Goal: Task Accomplishment & Management: Complete application form

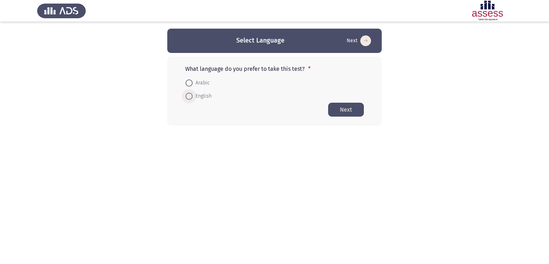
click at [191, 97] on span at bounding box center [188, 96] width 7 height 7
click at [191, 97] on input "English" at bounding box center [188, 96] width 7 height 7
radio input "true"
click at [353, 113] on button "Next" at bounding box center [346, 109] width 36 height 14
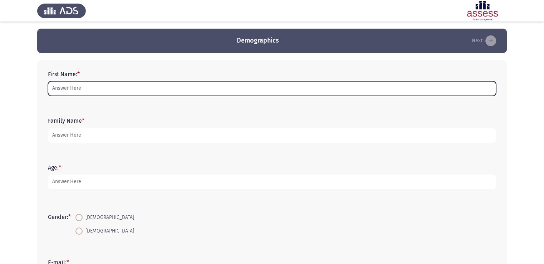
click at [266, 92] on input "First Name: *" at bounding box center [272, 88] width 448 height 15
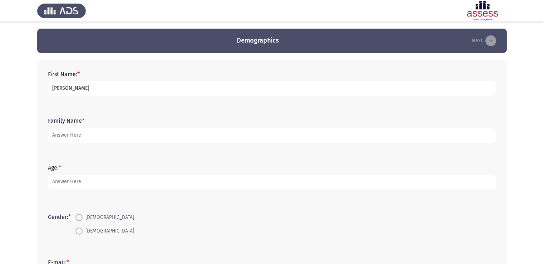
type input "David"
type input "Maher"
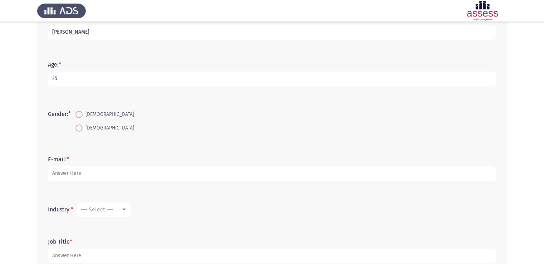
scroll to position [149, 0]
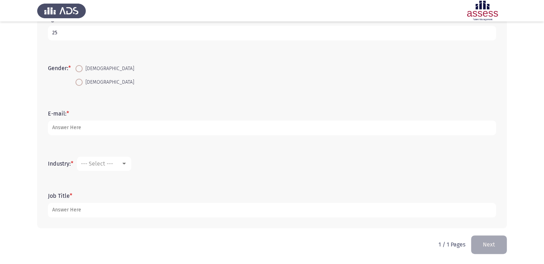
type input "25"
click at [81, 71] on span at bounding box center [78, 68] width 7 height 7
click at [81, 71] on input "Male" at bounding box center [78, 68] width 7 height 7
radio input "true"
drag, startPoint x: 89, startPoint y: 138, endPoint x: 89, endPoint y: 130, distance: 7.2
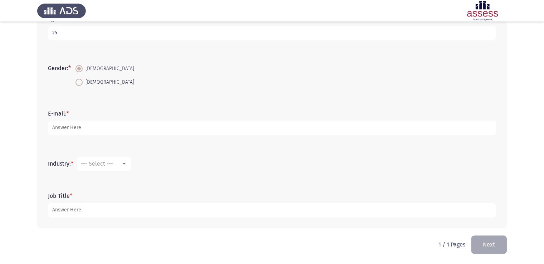
click at [89, 130] on div "E-mail: *" at bounding box center [271, 123] width 455 height 32
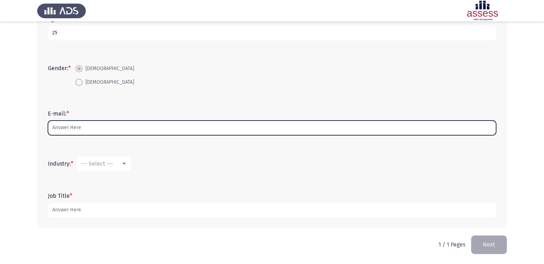
click at [89, 130] on input "E-mail: *" at bounding box center [272, 127] width 448 height 15
type input "D"
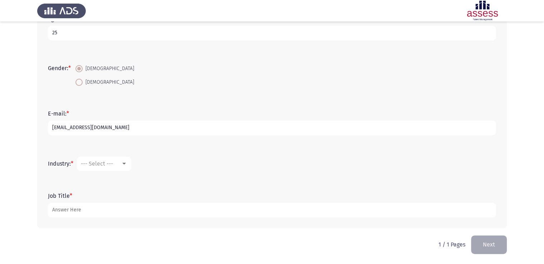
type input "davedm.yassa@gmail.com"
click at [147, 140] on div "E-mail: * davedm.yassa@gmail.com" at bounding box center [271, 122] width 455 height 46
click at [119, 159] on mat-select "--- Select ---" at bounding box center [104, 164] width 54 height 14
click at [127, 165] on div at bounding box center [124, 164] width 6 height 6
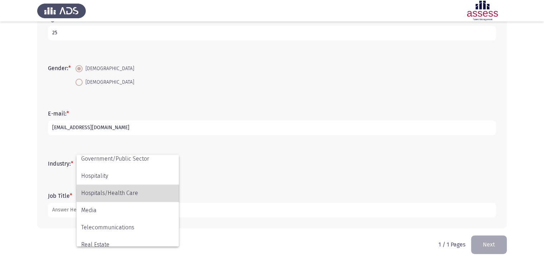
click at [150, 193] on span "Hospitals/Health Care" at bounding box center [127, 192] width 93 height 17
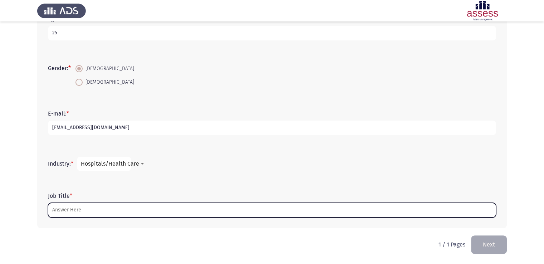
click at [183, 211] on input "Job Title *" at bounding box center [272, 210] width 448 height 15
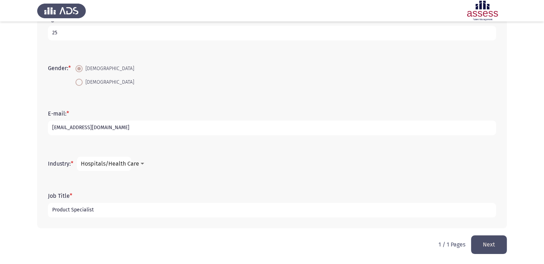
type input "Product Specialist"
click at [112, 206] on input "Product Specialist" at bounding box center [272, 210] width 448 height 15
click at [89, 210] on input "Product Specialist" at bounding box center [272, 210] width 448 height 15
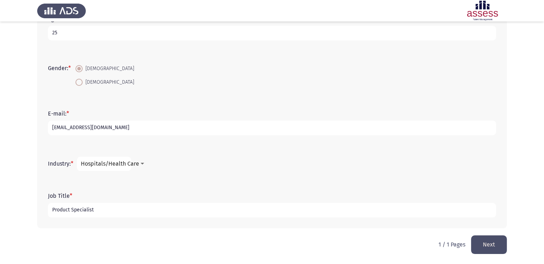
click at [89, 210] on input "Product Specialist" at bounding box center [272, 210] width 448 height 15
click at [120, 211] on input "Product Specialist" at bounding box center [272, 210] width 448 height 15
click at [489, 241] on button "Next" at bounding box center [489, 244] width 36 height 18
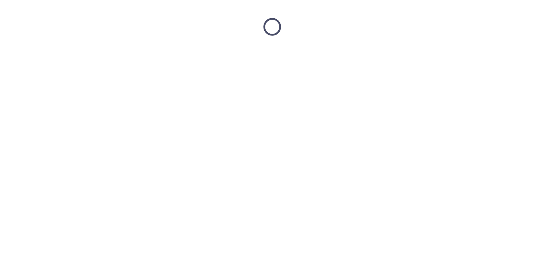
scroll to position [0, 0]
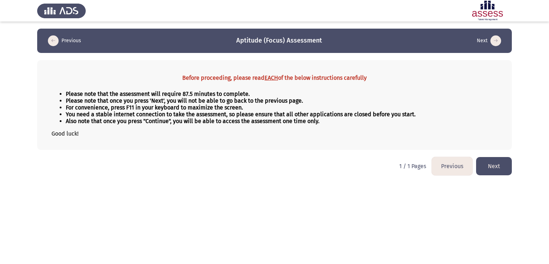
click at [507, 173] on button "Next" at bounding box center [494, 166] width 36 height 18
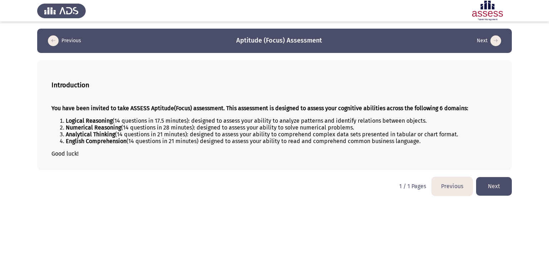
click at [495, 182] on button "Next" at bounding box center [494, 186] width 36 height 18
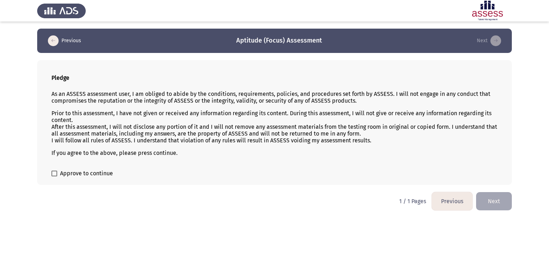
click at [263, 170] on form "Approve to continue" at bounding box center [274, 173] width 446 height 9
click at [60, 177] on span "Approve to continue" at bounding box center [86, 173] width 53 height 9
click at [54, 177] on input "Approve to continue" at bounding box center [54, 176] width 0 height 0
checkbox input "true"
click at [492, 193] on button "Next" at bounding box center [494, 201] width 36 height 18
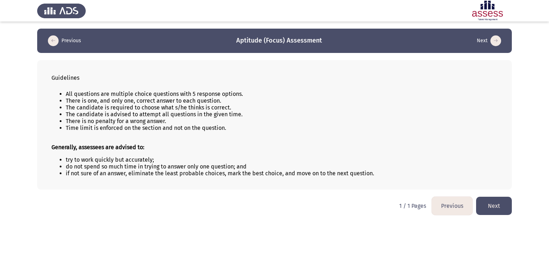
click at [496, 208] on button "Next" at bounding box center [494, 206] width 36 height 18
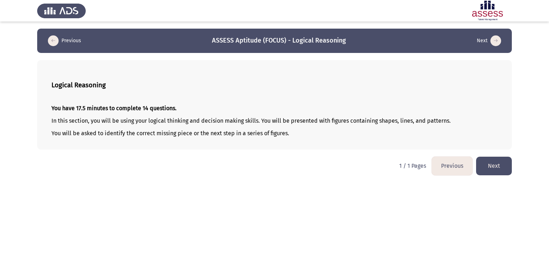
click at [505, 173] on button "Next" at bounding box center [494, 166] width 36 height 18
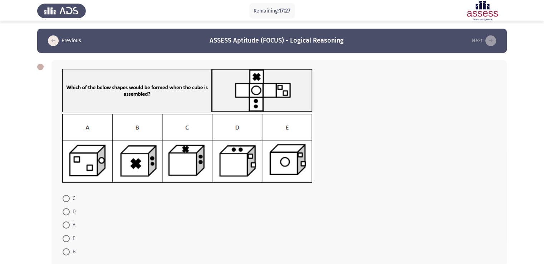
click at [475, 165] on div at bounding box center [279, 149] width 434 height 71
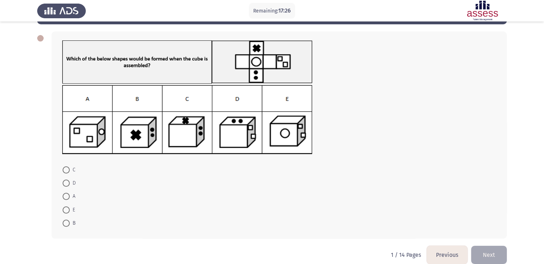
scroll to position [39, 0]
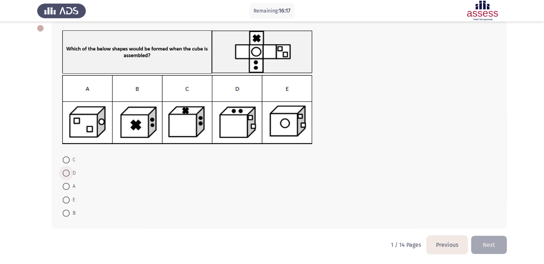
click at [67, 175] on span at bounding box center [66, 172] width 7 height 7
click at [67, 175] on input "D" at bounding box center [66, 172] width 7 height 7
radio input "true"
click at [500, 240] on button "Next" at bounding box center [489, 245] width 36 height 18
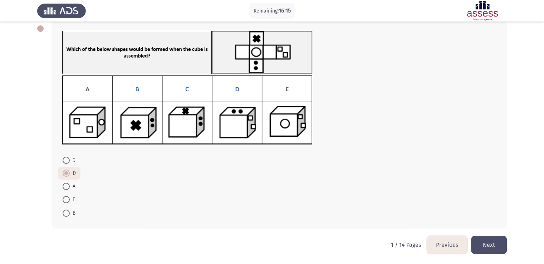
scroll to position [0, 0]
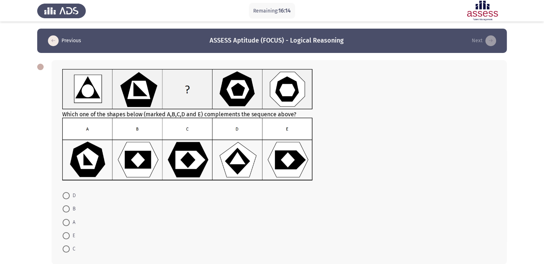
click at [417, 193] on form "D B A E C" at bounding box center [279, 222] width 434 height 67
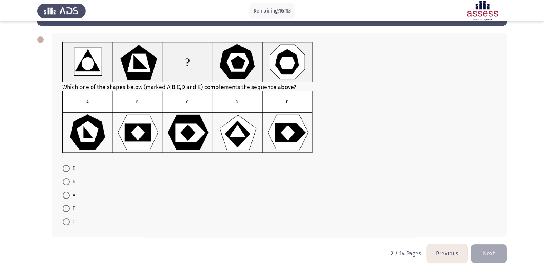
scroll to position [29, 0]
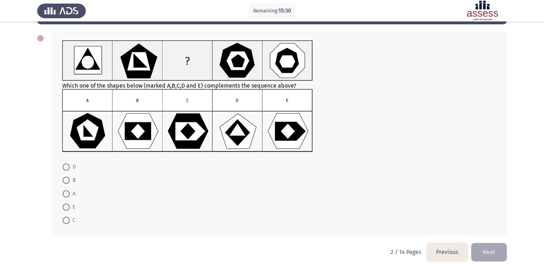
click at [479, 153] on div "Which one of the shapes below (marked A,B,C,D and E) complements the sequence a…" at bounding box center [278, 133] width 455 height 204
click at [128, 128] on img at bounding box center [187, 120] width 250 height 63
click at [67, 206] on span at bounding box center [66, 206] width 7 height 7
click at [67, 206] on input "E" at bounding box center [66, 206] width 7 height 7
radio input "true"
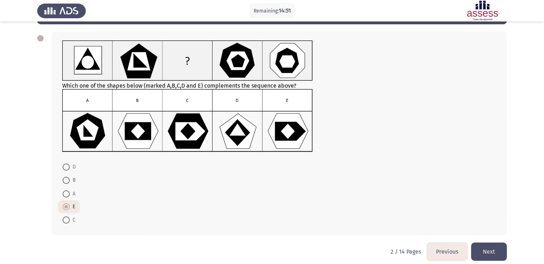
click at [496, 248] on button "Next" at bounding box center [489, 251] width 36 height 18
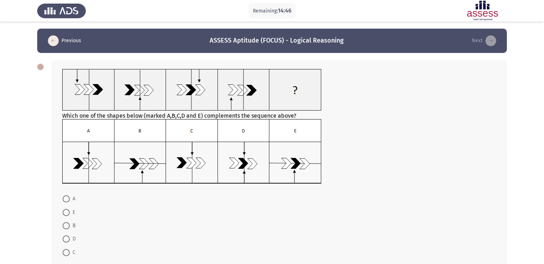
click at [467, 208] on form "A E B D C" at bounding box center [279, 225] width 434 height 67
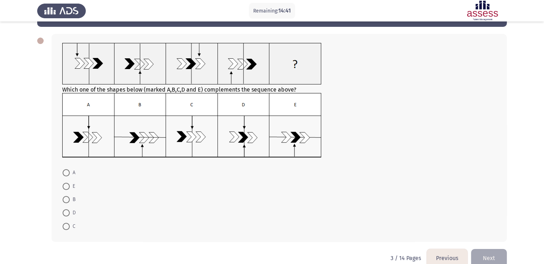
scroll to position [25, 0]
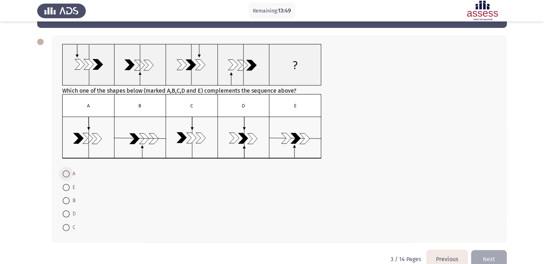
click at [67, 172] on span at bounding box center [66, 173] width 7 height 7
click at [67, 172] on input "A" at bounding box center [66, 173] width 7 height 7
radio input "true"
click at [504, 256] on button "Next" at bounding box center [489, 258] width 36 height 18
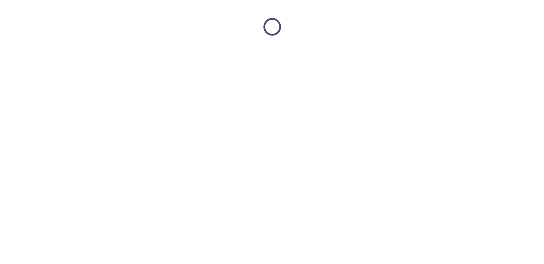
scroll to position [0, 0]
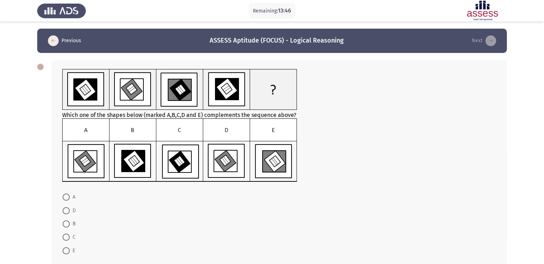
click at [414, 192] on form "A D B C E" at bounding box center [279, 223] width 434 height 67
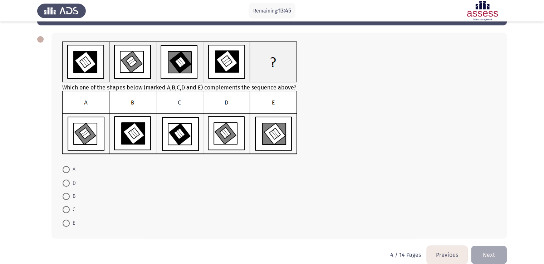
scroll to position [29, 0]
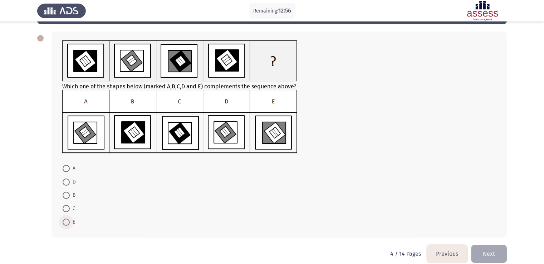
click at [65, 221] on span at bounding box center [66, 221] width 7 height 7
click at [65, 221] on input "E" at bounding box center [66, 221] width 7 height 7
radio input "true"
click at [64, 184] on span at bounding box center [66, 181] width 7 height 7
click at [64, 184] on input "D" at bounding box center [66, 181] width 7 height 7
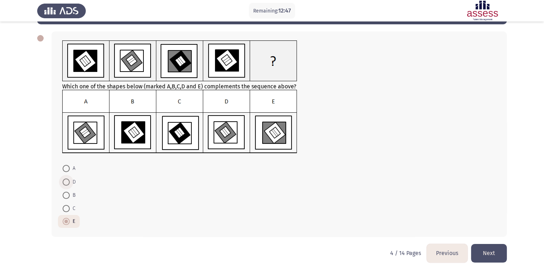
radio input "true"
click at [485, 255] on button "Next" at bounding box center [489, 253] width 36 height 18
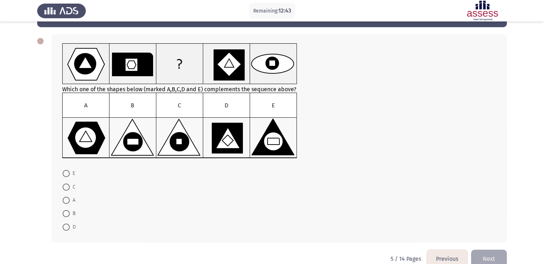
scroll to position [28, 0]
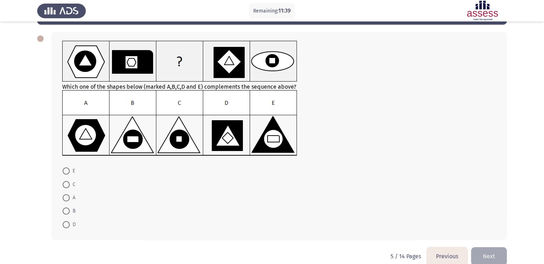
click at [65, 186] on span at bounding box center [66, 184] width 7 height 7
click at [65, 186] on input "C" at bounding box center [66, 184] width 7 height 7
radio input "true"
click at [492, 247] on button "Next" at bounding box center [489, 255] width 36 height 18
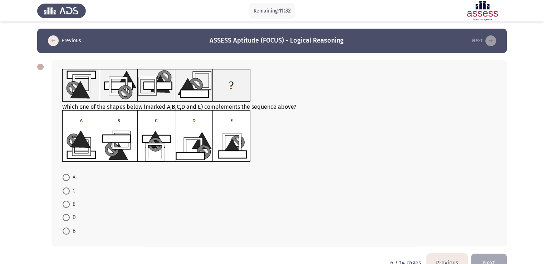
click at [413, 179] on form "A C E D B" at bounding box center [279, 203] width 434 height 67
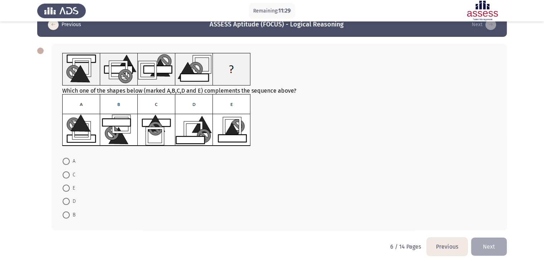
scroll to position [18, 0]
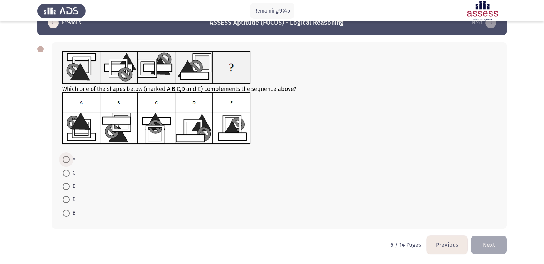
click at [64, 160] on span at bounding box center [66, 159] width 7 height 7
click at [64, 160] on input "A" at bounding box center [66, 159] width 7 height 7
radio input "true"
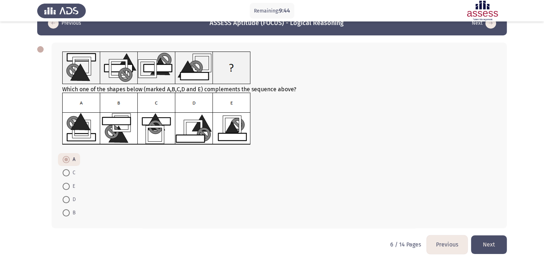
click at [486, 241] on button "Next" at bounding box center [489, 244] width 36 height 18
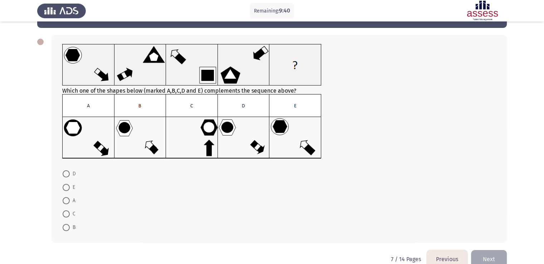
scroll to position [23, 0]
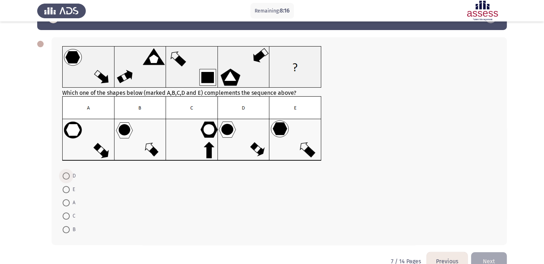
click at [67, 174] on span at bounding box center [66, 175] width 7 height 7
click at [67, 174] on input "D" at bounding box center [66, 175] width 7 height 7
radio input "true"
click at [485, 253] on button "Next" at bounding box center [489, 260] width 36 height 18
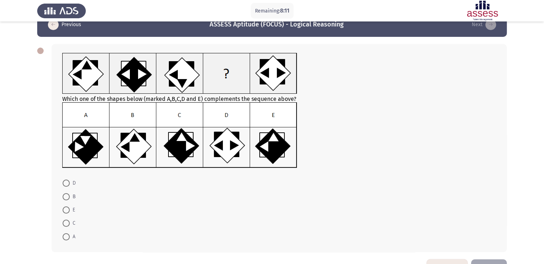
scroll to position [17, 0]
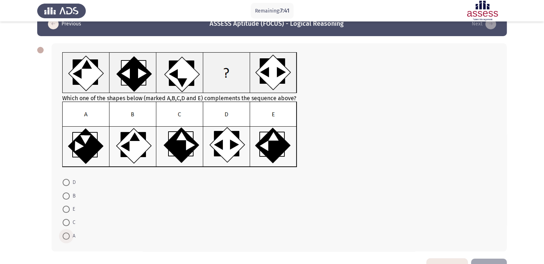
click at [66, 234] on span at bounding box center [66, 235] width 7 height 7
click at [66, 234] on input "A" at bounding box center [66, 235] width 7 height 7
radio input "true"
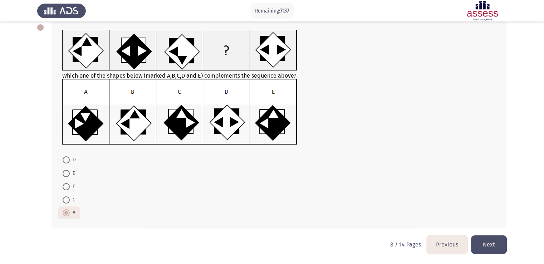
click at [498, 237] on button "Next" at bounding box center [489, 244] width 36 height 18
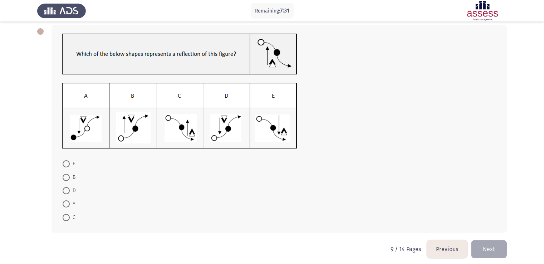
scroll to position [40, 0]
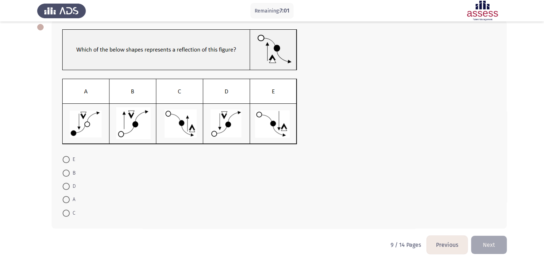
click at [65, 185] on span at bounding box center [66, 186] width 7 height 7
click at [65, 185] on input "D" at bounding box center [66, 186] width 7 height 7
radio input "true"
click at [482, 238] on button "Next" at bounding box center [489, 244] width 36 height 18
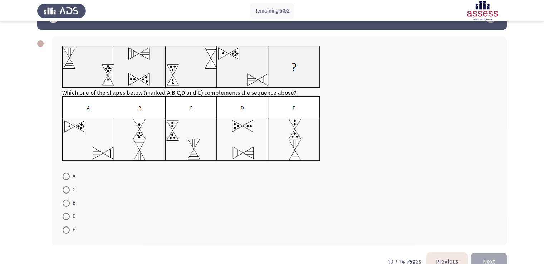
scroll to position [24, 0]
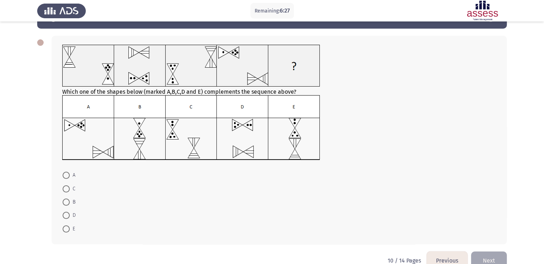
click at [65, 191] on span at bounding box center [66, 188] width 7 height 7
click at [65, 191] on input "C" at bounding box center [66, 188] width 7 height 7
radio input "true"
click at [483, 257] on button "Next" at bounding box center [489, 260] width 36 height 18
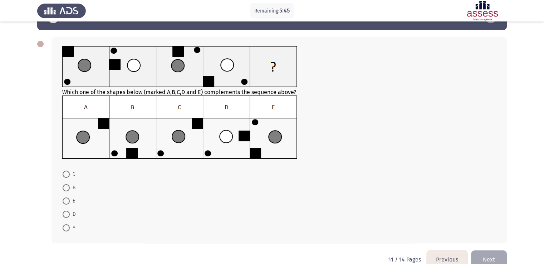
scroll to position [24, 0]
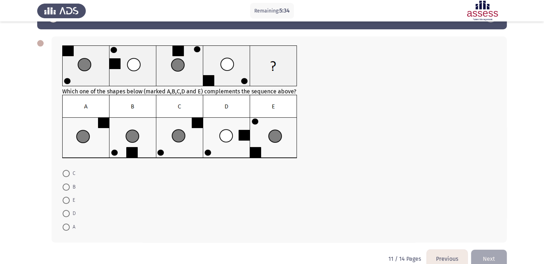
click at [400, 155] on div at bounding box center [279, 127] width 434 height 65
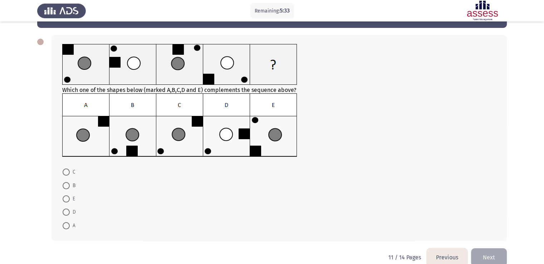
scroll to position [23, 0]
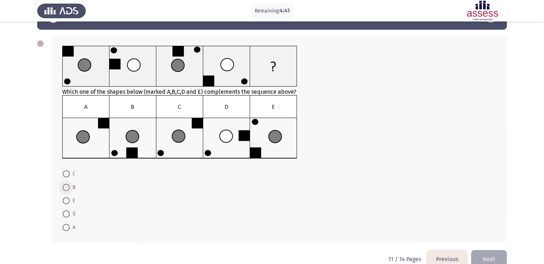
click at [69, 189] on span at bounding box center [66, 187] width 7 height 7
click at [69, 189] on input "B" at bounding box center [66, 187] width 7 height 7
radio input "true"
click at [496, 252] on button "Next" at bounding box center [489, 258] width 36 height 18
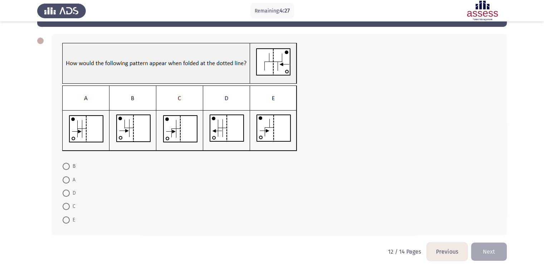
scroll to position [29, 0]
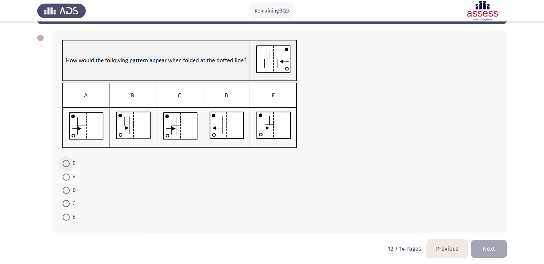
click at [68, 161] on span at bounding box center [66, 163] width 7 height 7
click at [68, 161] on input "B" at bounding box center [66, 163] width 7 height 7
radio input "true"
click at [494, 250] on button "Next" at bounding box center [489, 248] width 36 height 18
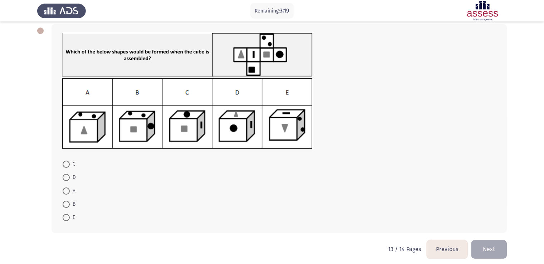
scroll to position [36, 0]
click at [337, 127] on div at bounding box center [279, 114] width 434 height 72
click at [65, 204] on span at bounding box center [66, 203] width 7 height 7
click at [65, 204] on input "B" at bounding box center [66, 203] width 7 height 7
radio input "true"
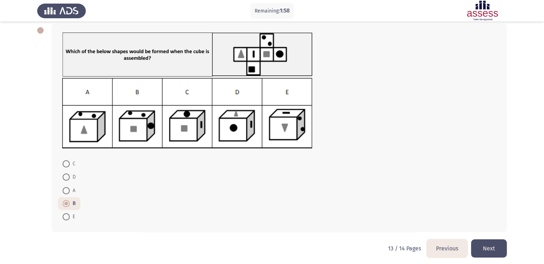
click at [488, 248] on button "Next" at bounding box center [489, 248] width 36 height 18
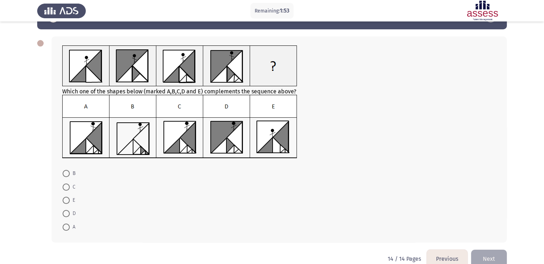
scroll to position [24, 0]
click at [65, 186] on span at bounding box center [66, 186] width 7 height 7
click at [65, 186] on input "C" at bounding box center [66, 186] width 7 height 7
radio input "true"
click at [491, 252] on button "Next" at bounding box center [489, 257] width 36 height 18
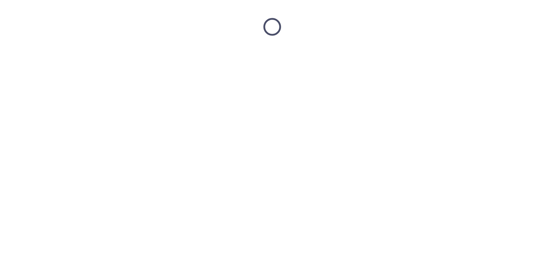
scroll to position [0, 0]
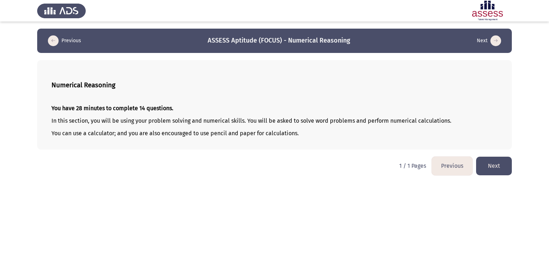
click at [502, 161] on button "Next" at bounding box center [494, 166] width 36 height 18
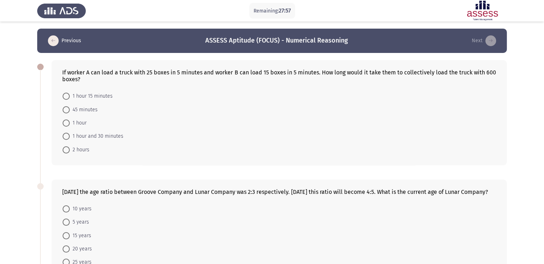
scroll to position [4, 0]
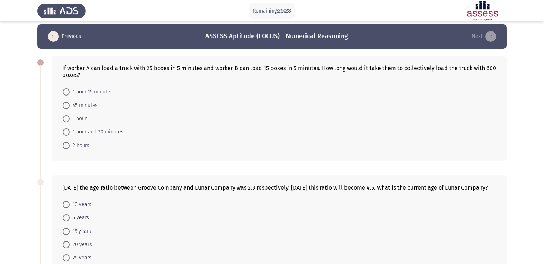
click at [64, 90] on span at bounding box center [66, 91] width 7 height 7
click at [64, 90] on input "1 hour 15 minutes" at bounding box center [66, 91] width 7 height 7
radio input "true"
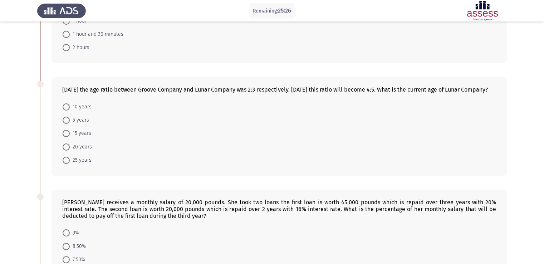
scroll to position [103, 0]
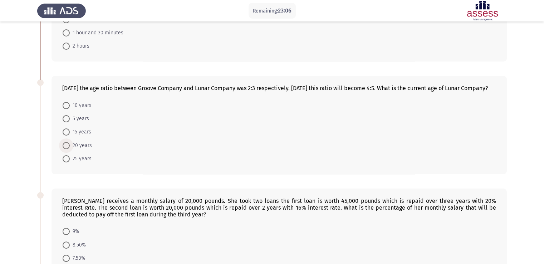
click at [68, 149] on span at bounding box center [66, 145] width 7 height 7
click at [68, 149] on input "20 years" at bounding box center [66, 145] width 7 height 7
radio input "true"
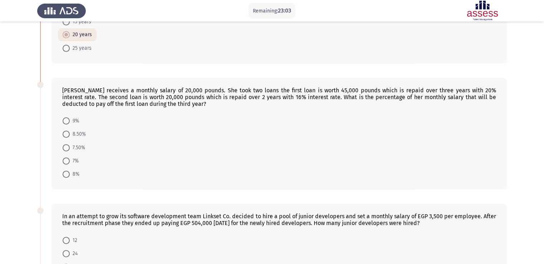
scroll to position [214, 0]
click at [68, 123] on span at bounding box center [66, 119] width 7 height 7
click at [68, 123] on input "9%" at bounding box center [66, 119] width 7 height 7
radio input "true"
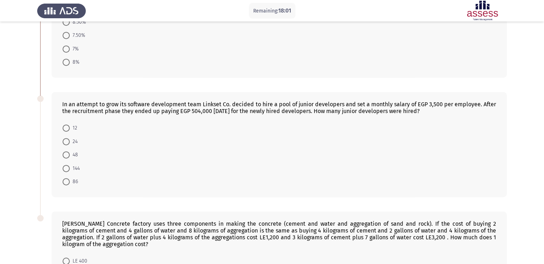
scroll to position [325, 0]
click at [70, 132] on span "12" at bounding box center [74, 127] width 8 height 9
click at [70, 131] on input "12" at bounding box center [66, 127] width 7 height 7
radio input "true"
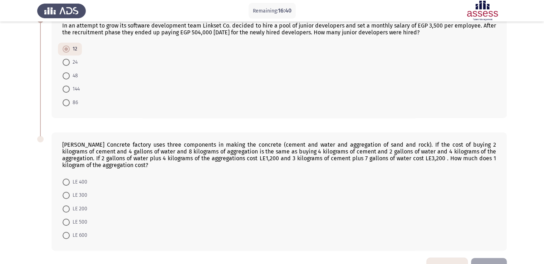
scroll to position [432, 0]
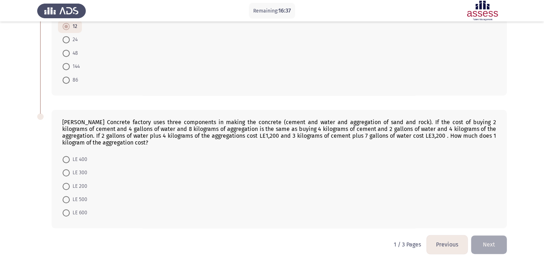
click at [208, 170] on form "LE 400 LE 300 LE 200 LE 500 LE 600" at bounding box center [279, 186] width 434 height 67
click at [66, 186] on span at bounding box center [66, 186] width 0 height 0
click at [66, 186] on input "LE 200" at bounding box center [66, 186] width 7 height 7
radio input "true"
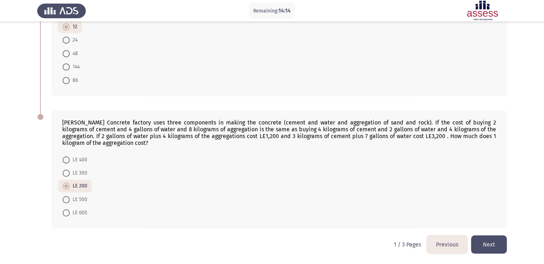
click at [477, 246] on button "Next" at bounding box center [489, 244] width 36 height 18
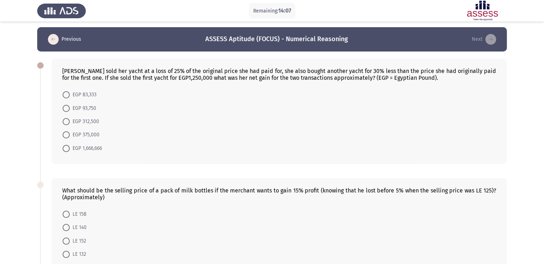
scroll to position [2, 0]
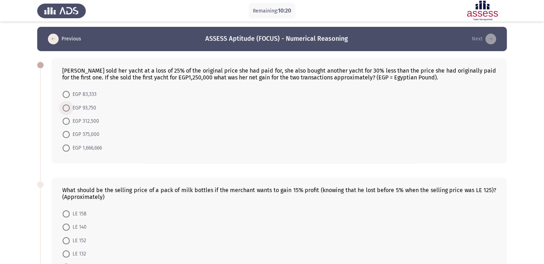
click at [69, 105] on span at bounding box center [66, 107] width 7 height 7
click at [69, 105] on input "EGP 93,750" at bounding box center [66, 107] width 7 height 7
radio input "true"
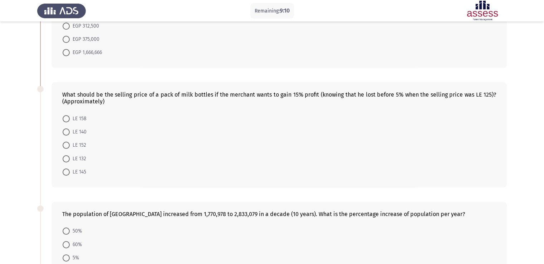
scroll to position [96, 0]
click at [73, 148] on span "LE 152" at bounding box center [78, 146] width 16 height 9
click at [70, 148] on input "LE 152" at bounding box center [66, 145] width 7 height 7
radio input "true"
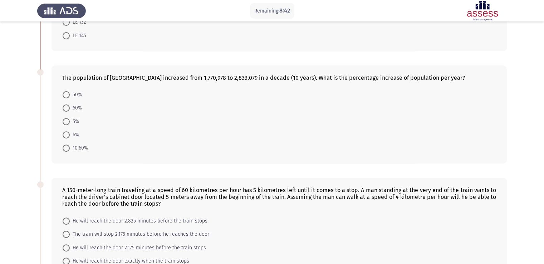
scroll to position [234, 0]
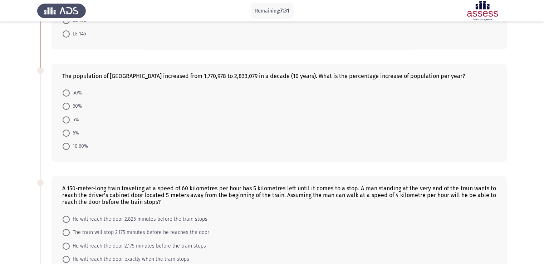
click at [71, 133] on span "6%" at bounding box center [74, 133] width 9 height 9
click at [70, 133] on input "6%" at bounding box center [66, 132] width 7 height 7
radio input "true"
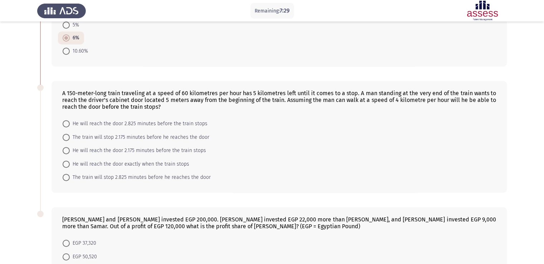
scroll to position [330, 0]
click at [69, 136] on span at bounding box center [66, 136] width 7 height 7
click at [69, 136] on input "The train will stop 2.175 minutes before he reaches the door" at bounding box center [66, 136] width 7 height 7
radio input "true"
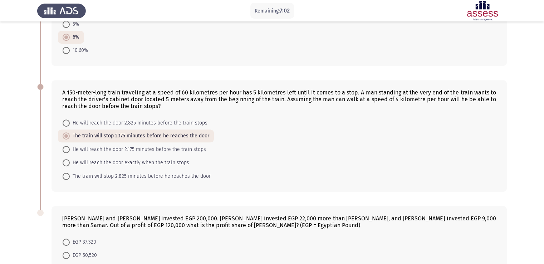
scroll to position [412, 0]
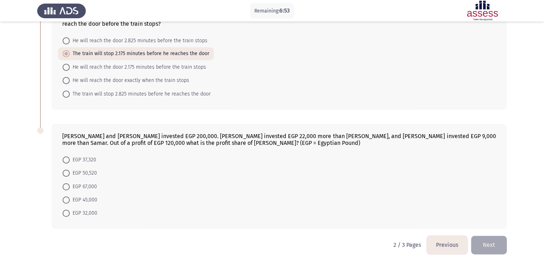
click at [230, 179] on form "EGP 37,320 EGP 50,520 EGP 67,000 EGP 45,000 EGP 32,000" at bounding box center [279, 186] width 434 height 67
click at [78, 187] on span "EGP 67,000" at bounding box center [83, 186] width 27 height 9
click at [70, 187] on input "EGP 67,000" at bounding box center [66, 186] width 7 height 7
radio input "true"
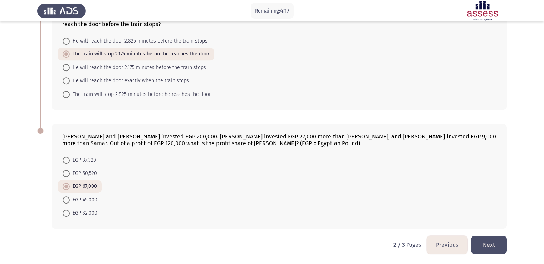
click at [486, 244] on button "Next" at bounding box center [489, 245] width 36 height 18
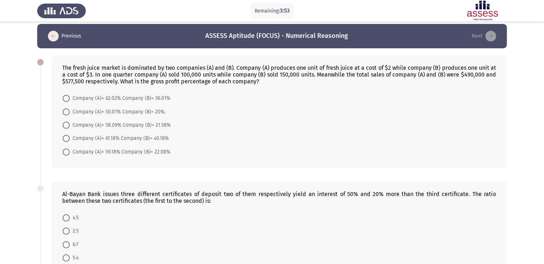
scroll to position [3, 0]
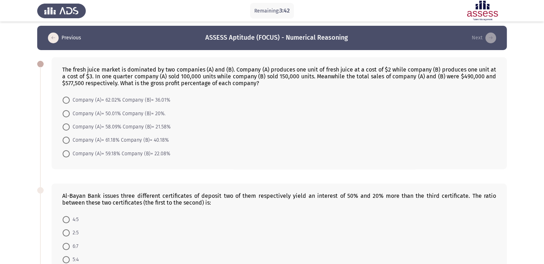
click at [430, 73] on div "The fresh juice market is dominated by two companies (A) and (B). Company (A) p…" at bounding box center [279, 76] width 434 height 20
click at [106, 124] on span "Company (A)= 58.09% Company (B)= 21.58%" at bounding box center [120, 127] width 101 height 9
click at [70, 124] on input "Company (A)= 58.09% Company (B)= 21.58%" at bounding box center [66, 126] width 7 height 7
radio input "true"
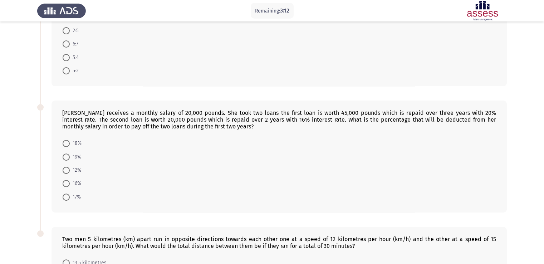
scroll to position [212, 0]
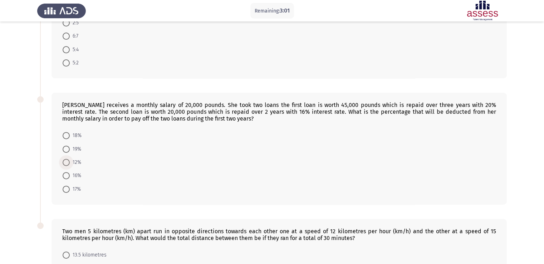
click at [67, 159] on span at bounding box center [66, 162] width 7 height 7
click at [67, 159] on input "12%" at bounding box center [66, 162] width 7 height 7
radio input "true"
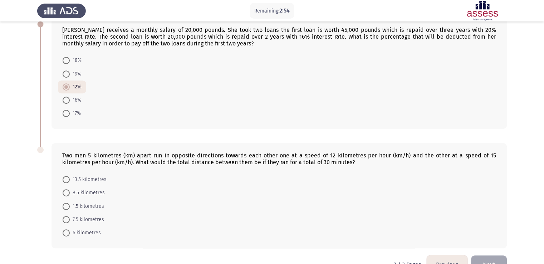
scroll to position [307, 0]
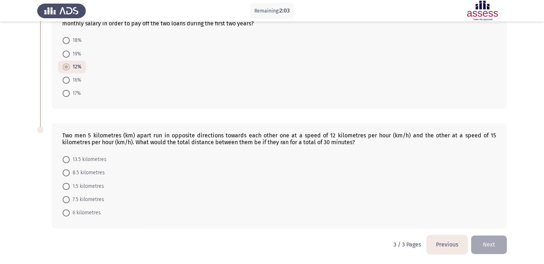
click at [78, 159] on span "13.5 kilometres" at bounding box center [88, 159] width 37 height 9
click at [70, 159] on input "13.5 kilometres" at bounding box center [66, 159] width 7 height 7
radio input "true"
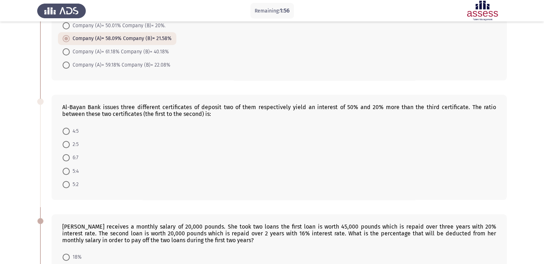
scroll to position [90, 0]
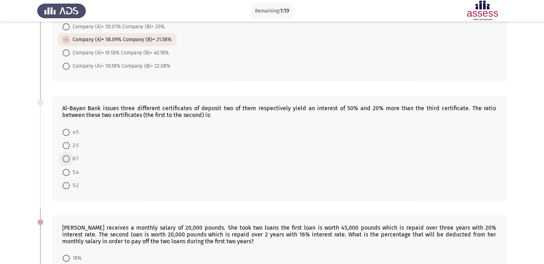
click at [65, 160] on span at bounding box center [66, 158] width 7 height 7
click at [65, 160] on input "6:7" at bounding box center [66, 158] width 7 height 7
radio input "true"
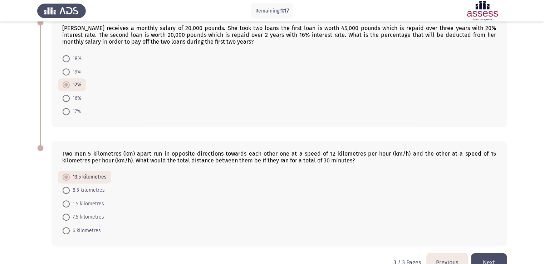
scroll to position [306, 0]
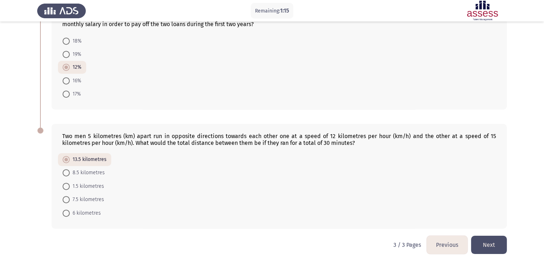
click at [497, 250] on button "Next" at bounding box center [489, 245] width 36 height 18
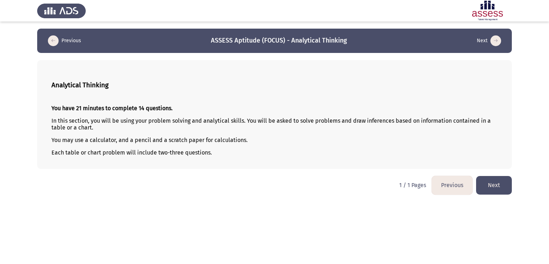
click at [489, 180] on button "Next" at bounding box center [494, 185] width 36 height 18
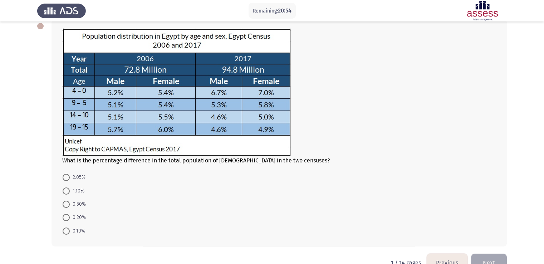
scroll to position [40, 0]
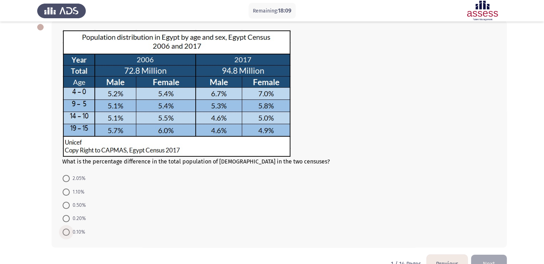
click at [69, 234] on span at bounding box center [66, 231] width 7 height 7
click at [69, 234] on input "0.10%" at bounding box center [66, 231] width 7 height 7
radio input "true"
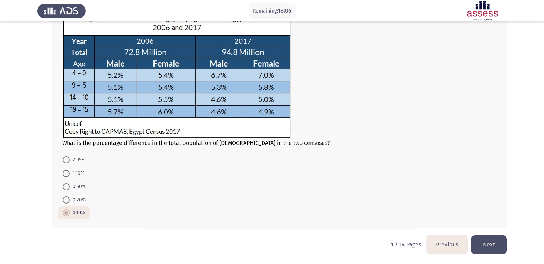
click at [495, 246] on button "Next" at bounding box center [489, 244] width 36 height 18
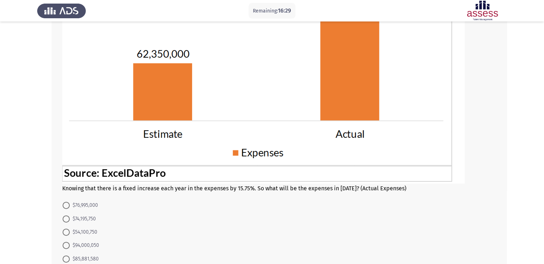
scroll to position [141, 0]
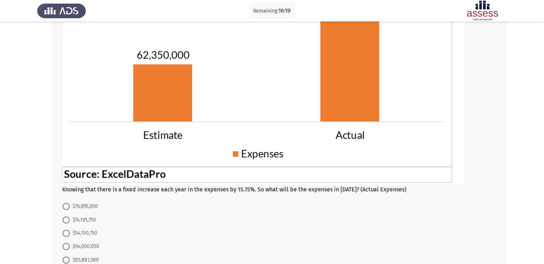
drag, startPoint x: 542, startPoint y: 142, endPoint x: 546, endPoint y: 115, distance: 27.1
click at [544, 115] on html "Remaining: 16:19 Previous ASSESS Aptitude (FOCUS) - Analytical Thinking Next Kn…" at bounding box center [272, 85] width 544 height 452
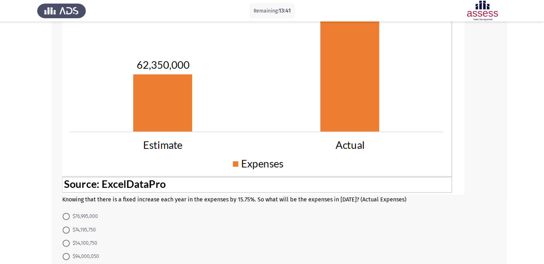
scroll to position [188, 0]
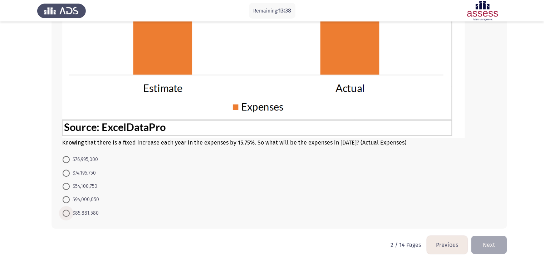
click at [66, 212] on span at bounding box center [66, 212] width 7 height 7
click at [66, 212] on input "$85,881,580" at bounding box center [66, 212] width 7 height 7
radio input "true"
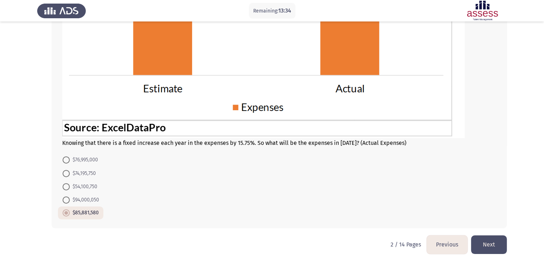
click at [484, 242] on button "Next" at bounding box center [489, 244] width 36 height 18
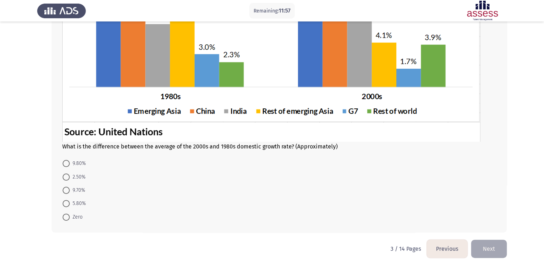
scroll to position [148, 0]
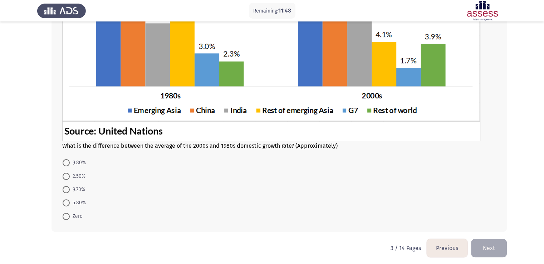
click at [69, 214] on span at bounding box center [66, 216] width 7 height 7
click at [69, 214] on input "Zero" at bounding box center [66, 216] width 7 height 7
radio input "true"
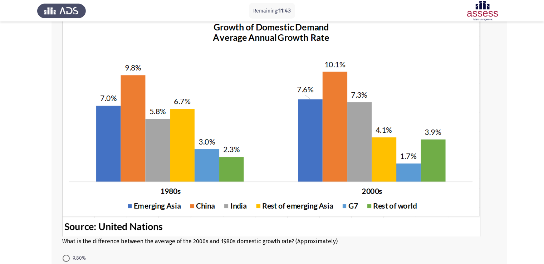
scroll to position [151, 0]
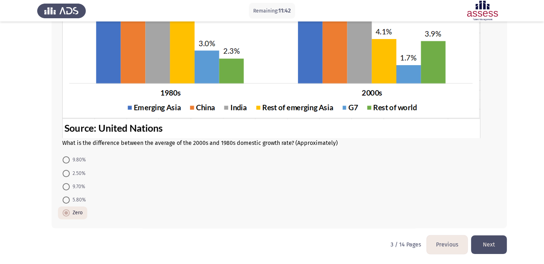
click at [491, 242] on button "Next" at bounding box center [489, 244] width 36 height 18
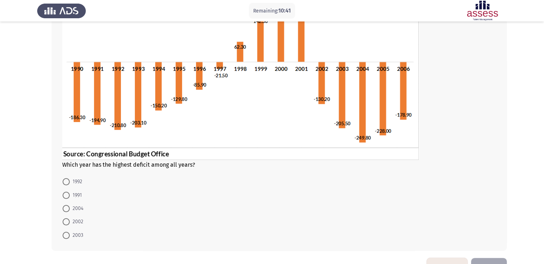
scroll to position [94, 0]
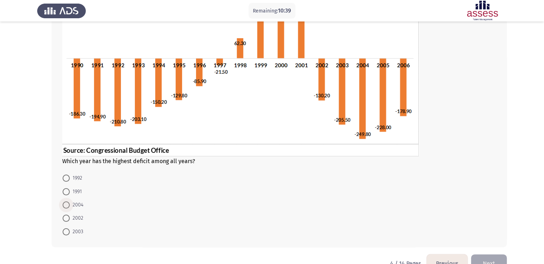
click at [63, 202] on span at bounding box center [66, 204] width 7 height 7
click at [63, 202] on input "2004" at bounding box center [66, 204] width 7 height 7
radio input "true"
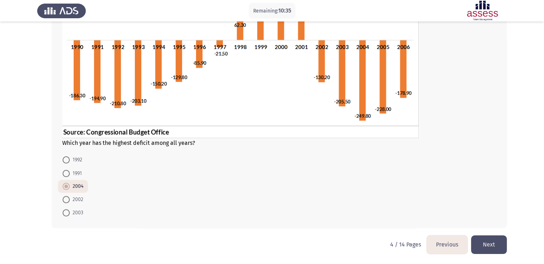
click at [493, 248] on button "Next" at bounding box center [489, 244] width 36 height 18
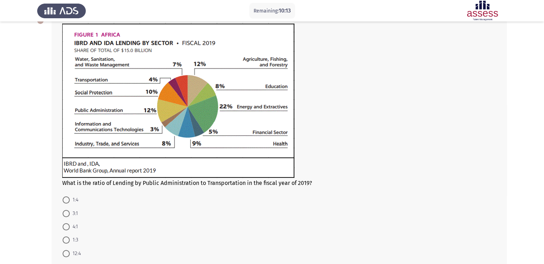
scroll to position [46, 0]
click at [67, 212] on span at bounding box center [66, 212] width 7 height 7
click at [67, 212] on input "3:1" at bounding box center [66, 212] width 7 height 7
radio input "true"
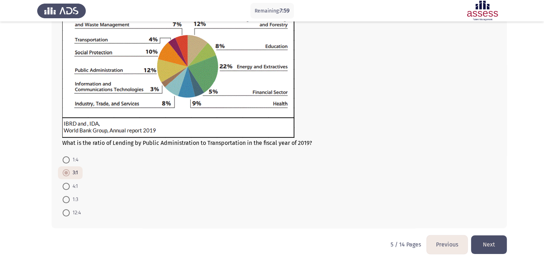
click at [496, 250] on button "Next" at bounding box center [489, 244] width 36 height 18
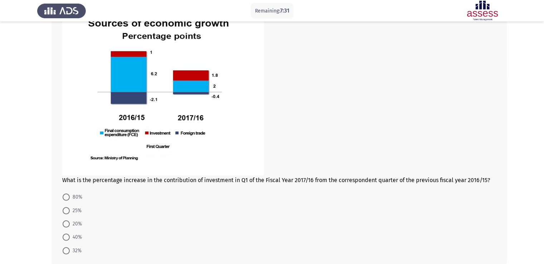
scroll to position [74, 0]
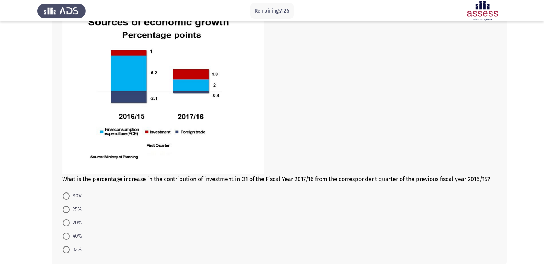
click at [174, 211] on form "80% 25% 20% 40% 32%" at bounding box center [279, 222] width 434 height 67
click at [63, 197] on span at bounding box center [66, 195] width 7 height 7
click at [63, 197] on input "80%" at bounding box center [66, 195] width 7 height 7
radio input "true"
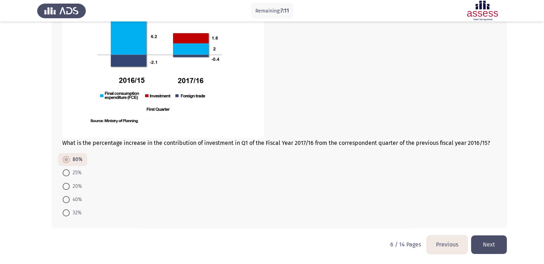
click at [490, 246] on button "Next" at bounding box center [489, 244] width 36 height 18
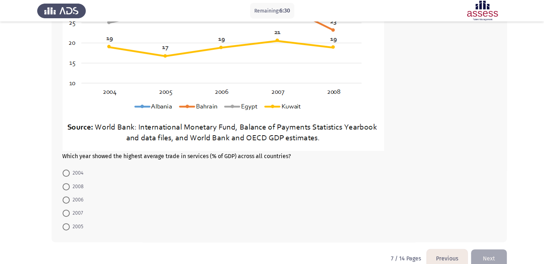
scroll to position [176, 0]
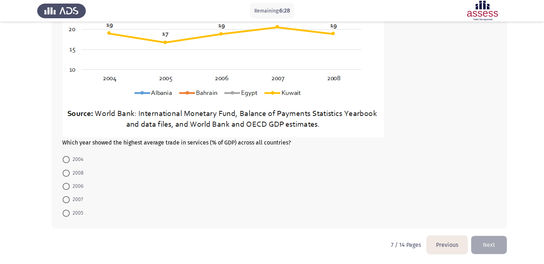
click at [61, 197] on mat-radio-button "2007" at bounding box center [73, 199] width 30 height 13
click at [64, 198] on span at bounding box center [66, 199] width 7 height 7
click at [64, 198] on input "2007" at bounding box center [66, 199] width 7 height 7
radio input "true"
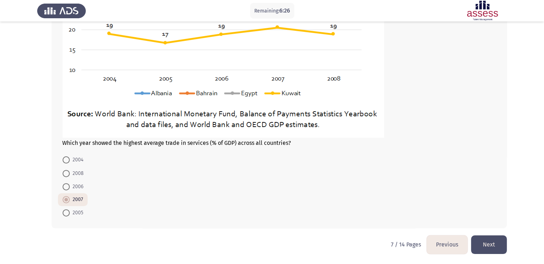
click at [482, 243] on button "Next" at bounding box center [489, 244] width 36 height 18
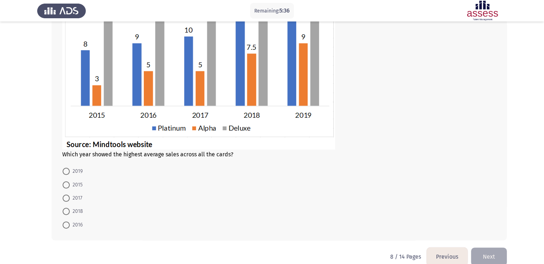
scroll to position [129, 0]
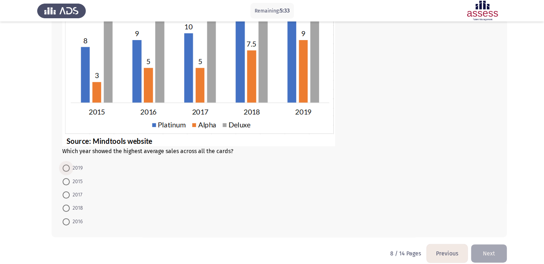
click at [67, 168] on span at bounding box center [66, 167] width 7 height 7
click at [67, 168] on input "2019" at bounding box center [66, 167] width 7 height 7
radio input "true"
click at [497, 247] on button "Next" at bounding box center [489, 252] width 36 height 18
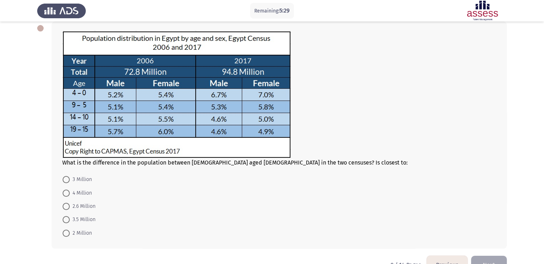
scroll to position [40, 0]
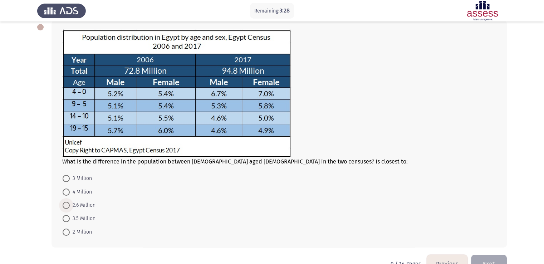
click at [73, 203] on span "2.6 Million" at bounding box center [83, 205] width 26 height 9
click at [70, 203] on input "2.6 Million" at bounding box center [66, 205] width 7 height 7
radio input "true"
click at [491, 260] on button "Next" at bounding box center [489, 263] width 36 height 18
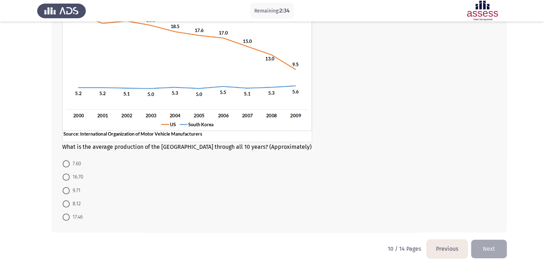
scroll to position [83, 0]
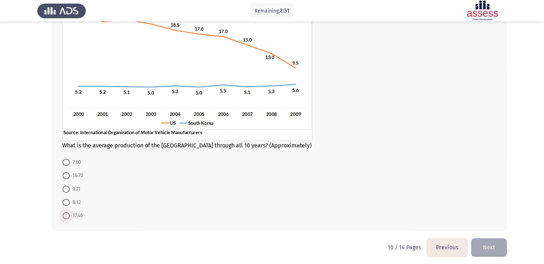
click at [64, 216] on span at bounding box center [66, 215] width 7 height 7
click at [64, 216] on input "17.46" at bounding box center [66, 215] width 7 height 7
radio input "true"
click at [495, 245] on button "Next" at bounding box center [489, 247] width 36 height 18
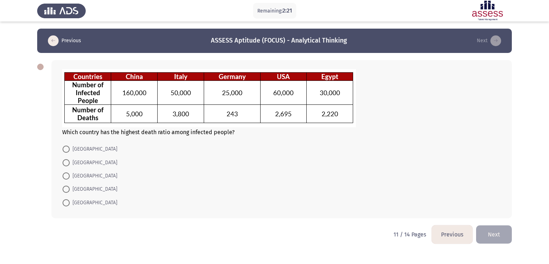
click at [239, 181] on form "China Italy USA Egypt Germany" at bounding box center [281, 175] width 439 height 67
click at [65, 147] on span at bounding box center [66, 148] width 7 height 7
click at [65, 147] on input "China" at bounding box center [66, 148] width 7 height 7
radio input "true"
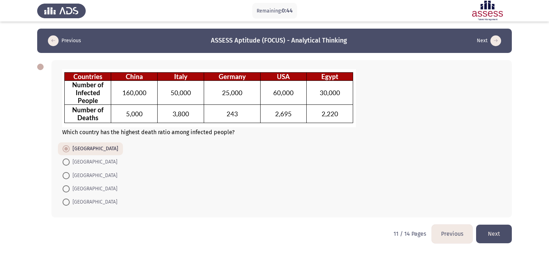
click at [503, 231] on button "Next" at bounding box center [494, 233] width 36 height 18
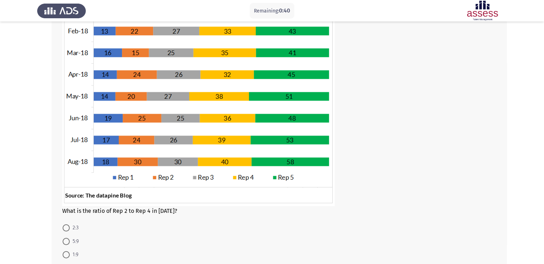
scroll to position [156, 0]
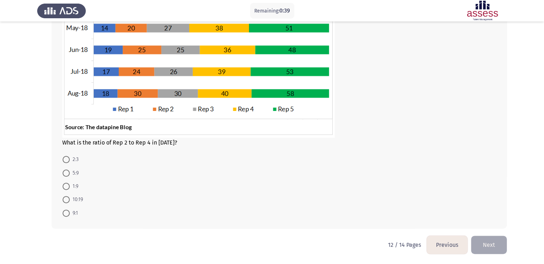
click at [66, 198] on span at bounding box center [66, 199] width 7 height 7
click at [66, 198] on input "10:19" at bounding box center [66, 199] width 7 height 7
radio input "true"
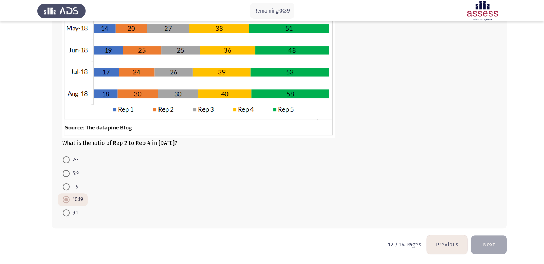
scroll to position [156, 0]
click at [484, 242] on button "Next" at bounding box center [489, 244] width 36 height 18
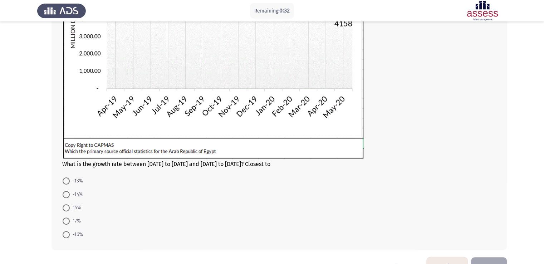
scroll to position [155, 0]
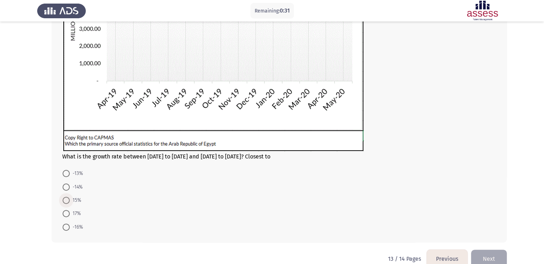
click at [76, 199] on span "15%" at bounding box center [75, 200] width 11 height 9
click at [70, 199] on input "15%" at bounding box center [66, 200] width 7 height 7
radio input "true"
click at [499, 252] on button "Next" at bounding box center [489, 258] width 36 height 18
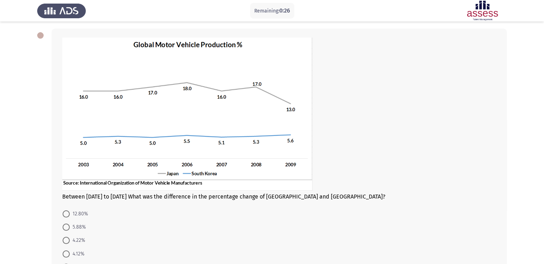
scroll to position [86, 0]
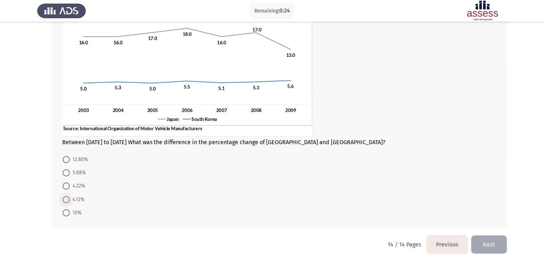
click at [66, 196] on span at bounding box center [66, 199] width 7 height 7
click at [66, 196] on input "4.12%" at bounding box center [66, 199] width 7 height 7
radio input "true"
click at [487, 236] on button "Next" at bounding box center [489, 245] width 36 height 18
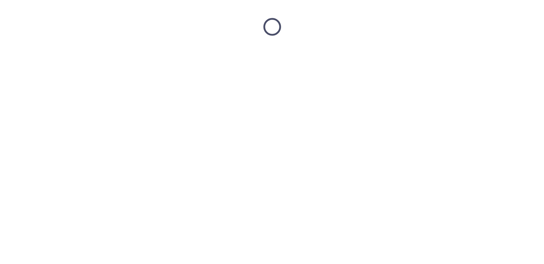
scroll to position [0, 0]
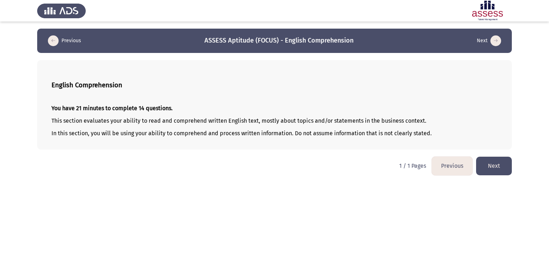
click at [499, 165] on button "Next" at bounding box center [494, 166] width 36 height 18
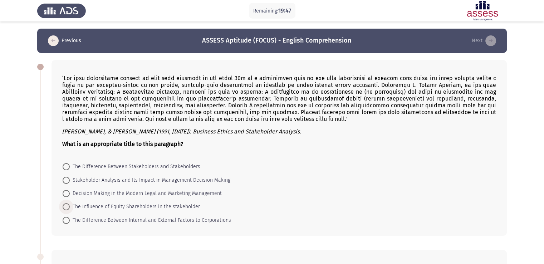
click at [175, 207] on span "The Influence of Equity Shareholders in the stakeholder" at bounding box center [135, 206] width 130 height 9
click at [70, 207] on input "The Influence of Equity Shareholders in the stakeholder" at bounding box center [66, 206] width 7 height 7
radio input "true"
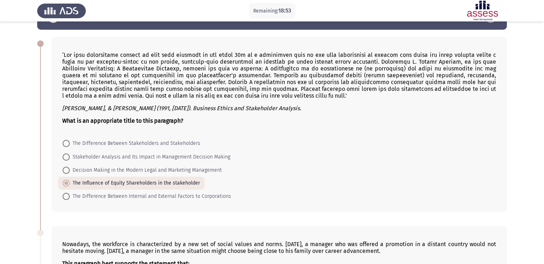
scroll to position [21, 0]
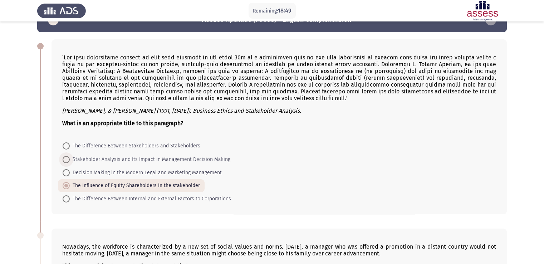
click at [202, 162] on span "Stakeholder Analysis and Its Impact in Management Decision Making" at bounding box center [150, 159] width 160 height 9
click at [70, 162] on input "Stakeholder Analysis and Its Impact in Management Decision Making" at bounding box center [66, 159] width 7 height 7
radio input "true"
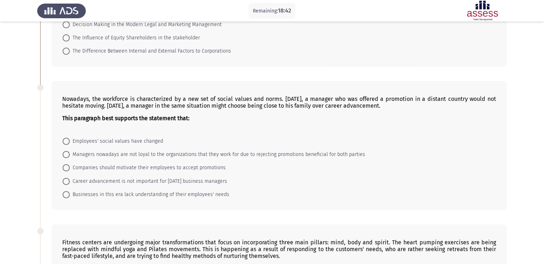
scroll to position [169, 0]
click at [107, 136] on mat-radio-button "Employees' social values have changed" at bounding box center [113, 140] width 110 height 13
click at [108, 138] on span "Employees' social values have changed" at bounding box center [116, 141] width 93 height 9
click at [70, 138] on input "Employees' social values have changed" at bounding box center [66, 140] width 7 height 7
radio input "true"
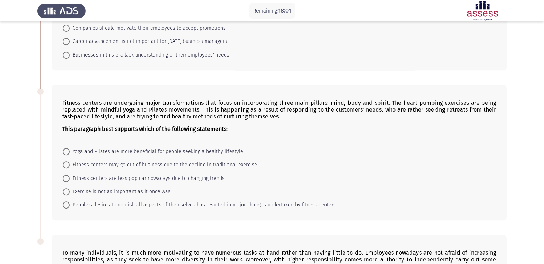
scroll to position [314, 0]
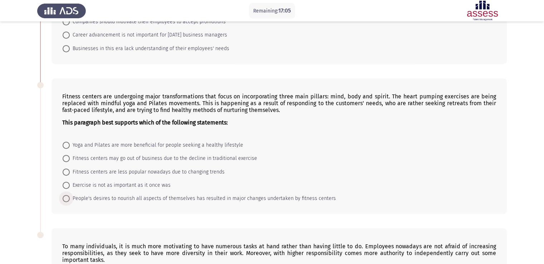
click at [220, 200] on span "People's desires to nourish all aspects of themselves has resulted in major cha…" at bounding box center [203, 198] width 266 height 9
click at [70, 200] on input "People's desires to nourish all aspects of themselves has resulted in major cha…" at bounding box center [66, 198] width 7 height 7
radio input "true"
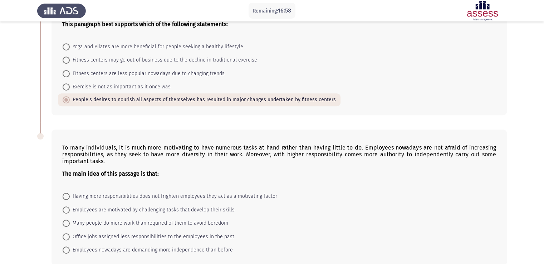
scroll to position [450, 0]
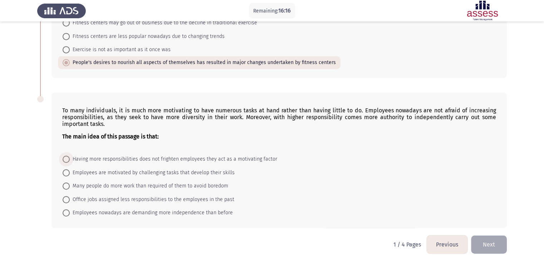
click at [141, 162] on span "Having more responsibilities does not frighten employees they act as a motivati…" at bounding box center [173, 159] width 207 height 9
click at [70, 162] on input "Having more responsibilities does not frighten employees they act as a motivati…" at bounding box center [66, 158] width 7 height 7
radio input "true"
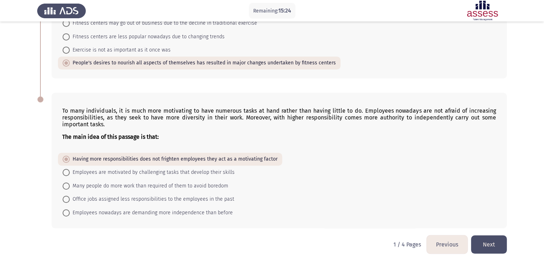
click at [491, 238] on button "Next" at bounding box center [489, 244] width 36 height 18
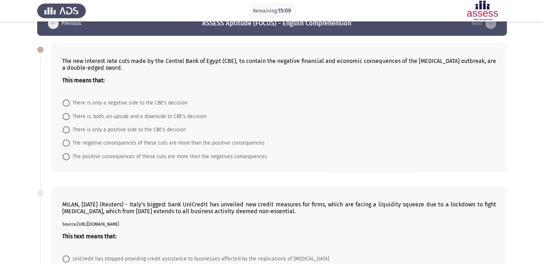
scroll to position [0, 0]
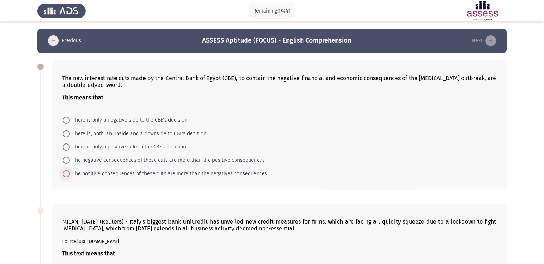
click at [100, 172] on span "The positive consequences of these cuts are more than the negatives consequences" at bounding box center [168, 173] width 197 height 9
click at [70, 172] on input "The positive consequences of these cuts are more than the negatives consequences" at bounding box center [66, 173] width 7 height 7
radio input "true"
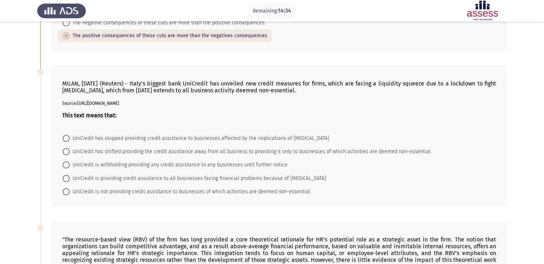
scroll to position [135, 0]
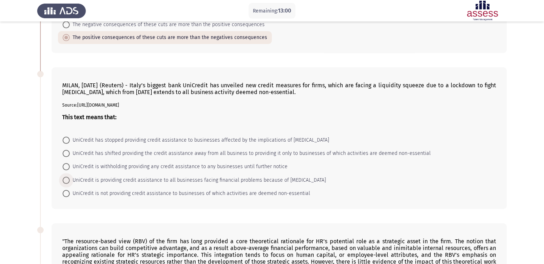
click at [90, 180] on span "UniCredit is providing credit assistance to all businesses facing financial pro…" at bounding box center [198, 180] width 256 height 9
click at [70, 180] on input "UniCredit is providing credit assistance to all businesses facing financial pro…" at bounding box center [66, 180] width 7 height 7
radio input "true"
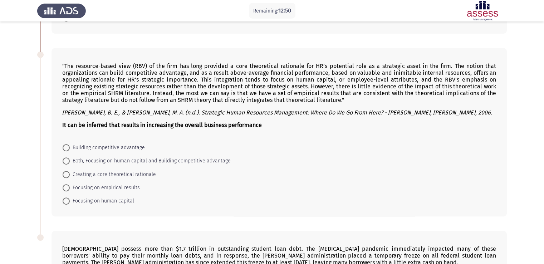
scroll to position [311, 0]
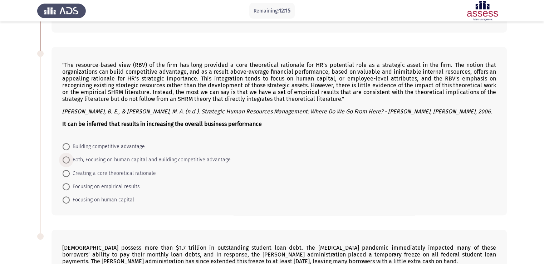
click at [171, 158] on span "Both, Focusing on human capital and Building competitive advantage" at bounding box center [150, 159] width 161 height 9
click at [70, 158] on input "Both, Focusing on human capital and Building competitive advantage" at bounding box center [66, 159] width 7 height 7
radio input "true"
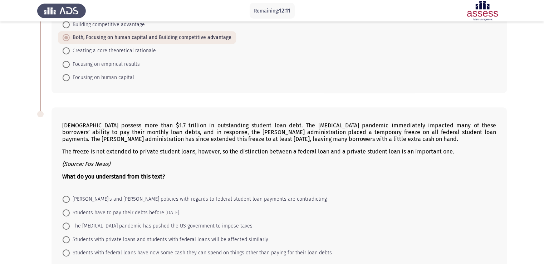
scroll to position [474, 0]
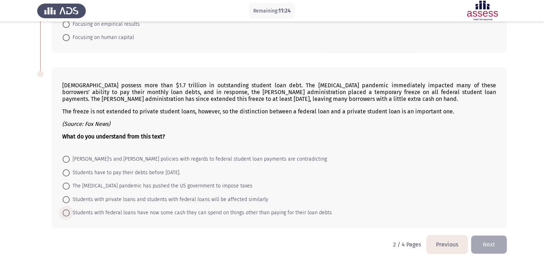
click at [225, 210] on span "Students with federal loans have now some cash they can spend on things other t…" at bounding box center [201, 212] width 262 height 9
click at [70, 210] on input "Students with federal loans have now some cash they can spend on things other t…" at bounding box center [66, 212] width 7 height 7
radio input "true"
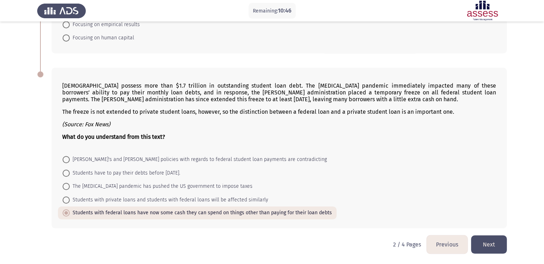
click at [494, 251] on button "Next" at bounding box center [489, 244] width 36 height 18
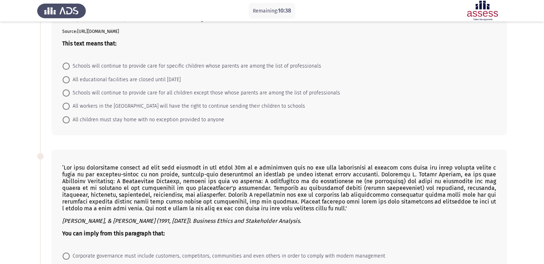
scroll to position [0, 0]
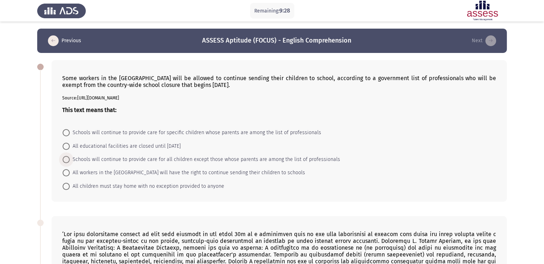
click at [173, 162] on span "Schools will continue to provide care for all children except those whose paren…" at bounding box center [205, 159] width 270 height 9
click at [70, 162] on input "Schools will continue to provide care for all children except those whose paren…" at bounding box center [66, 159] width 7 height 7
radio input "true"
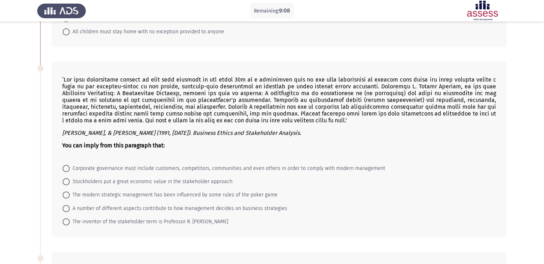
scroll to position [153, 0]
click at [206, 206] on span "A number of different aspects contribute to how management decides on business …" at bounding box center [178, 209] width 217 height 9
click at [70, 206] on input "A number of different aspects contribute to how management decides on business …" at bounding box center [66, 209] width 7 height 7
radio input "true"
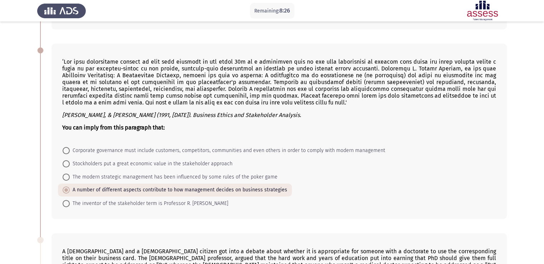
scroll to position [170, 0]
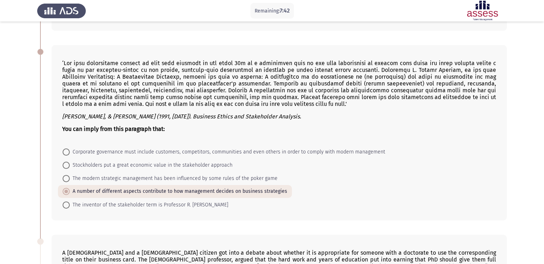
click at [194, 202] on span "The inventor of the stakeholder term is Professor R. Edward Freeman" at bounding box center [149, 204] width 158 height 9
click at [70, 202] on input "The inventor of the stakeholder term is Professor R. Edward Freeman" at bounding box center [66, 204] width 7 height 7
radio input "true"
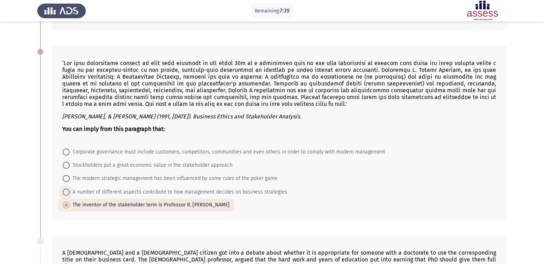
click at [193, 188] on span "A number of different aspects contribute to how management decides on business …" at bounding box center [178, 192] width 217 height 9
click at [70, 188] on input "A number of different aspects contribute to how management decides on business …" at bounding box center [66, 191] width 7 height 7
radio input "true"
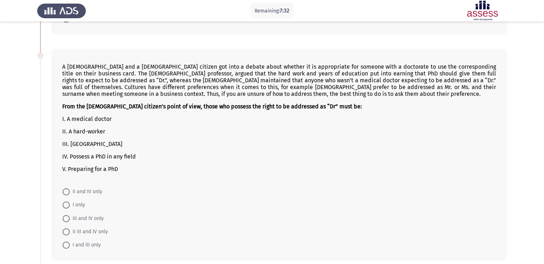
scroll to position [364, 0]
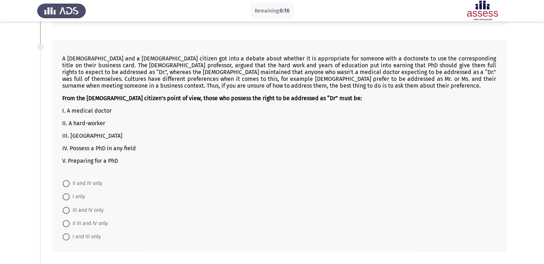
click at [70, 217] on mat-radio-button "II III and IV only" at bounding box center [85, 223] width 55 height 13
click at [68, 214] on span at bounding box center [66, 210] width 7 height 7
click at [68, 214] on input "III and IV only" at bounding box center [66, 210] width 7 height 7
radio input "true"
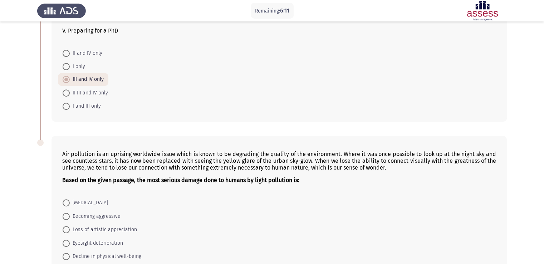
scroll to position [539, 0]
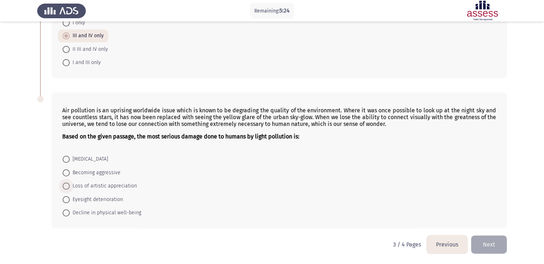
click at [93, 183] on span "Loss of artistic appreciation" at bounding box center [103, 186] width 67 height 9
click at [70, 183] on input "Loss of artistic appreciation" at bounding box center [66, 185] width 7 height 7
radio input "true"
click at [483, 243] on button "Next" at bounding box center [489, 244] width 36 height 18
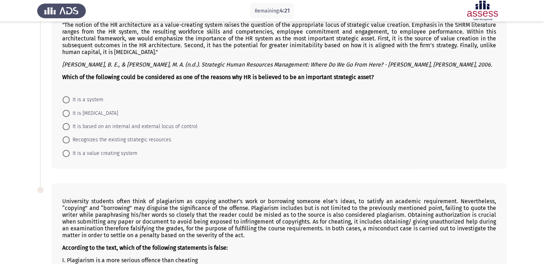
scroll to position [52, 0]
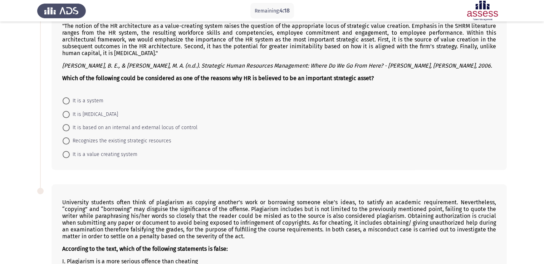
click at [95, 152] on span "It is a value creating system" at bounding box center [104, 154] width 68 height 9
click at [70, 152] on input "It is a value creating system" at bounding box center [66, 154] width 7 height 7
radio input "true"
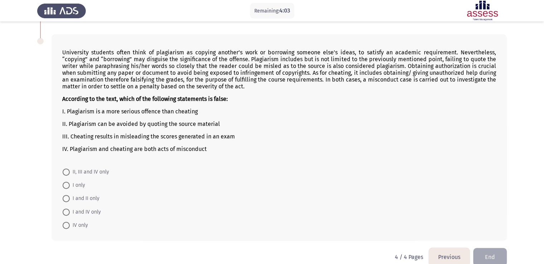
scroll to position [202, 0]
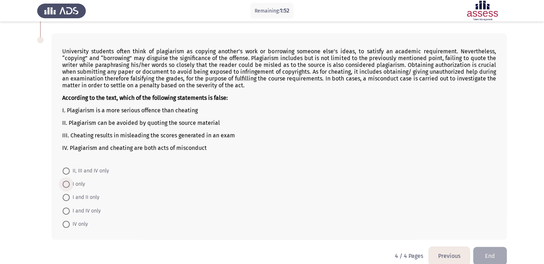
click at [72, 183] on span "I only" at bounding box center [77, 184] width 15 height 9
click at [70, 183] on input "I only" at bounding box center [66, 183] width 7 height 7
radio input "true"
click at [500, 255] on button "End" at bounding box center [490, 255] width 34 height 18
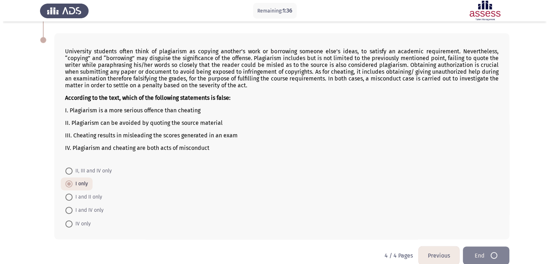
scroll to position [0, 0]
